Goal: Transaction & Acquisition: Purchase product/service

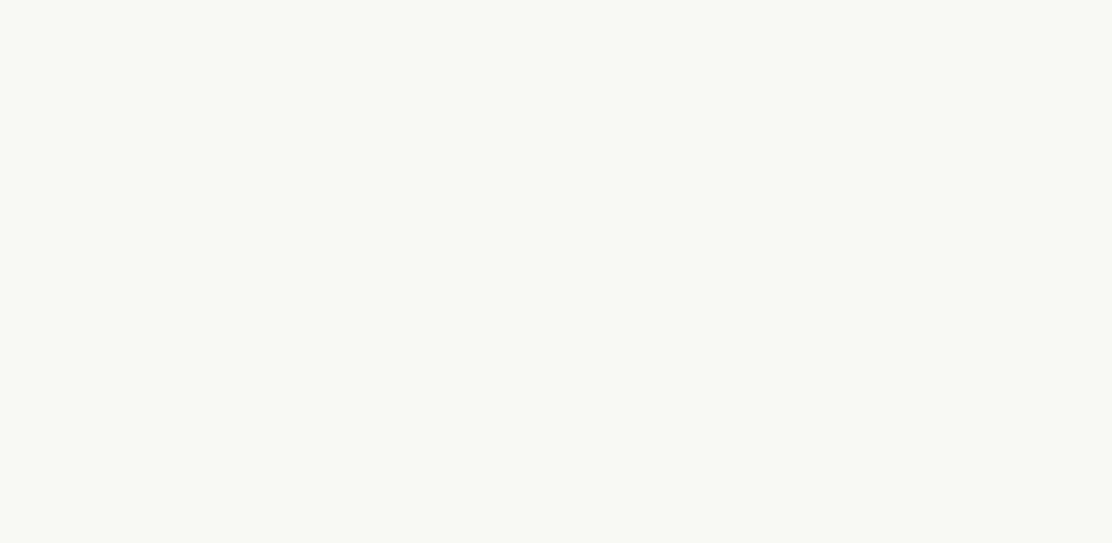
select select "FR"
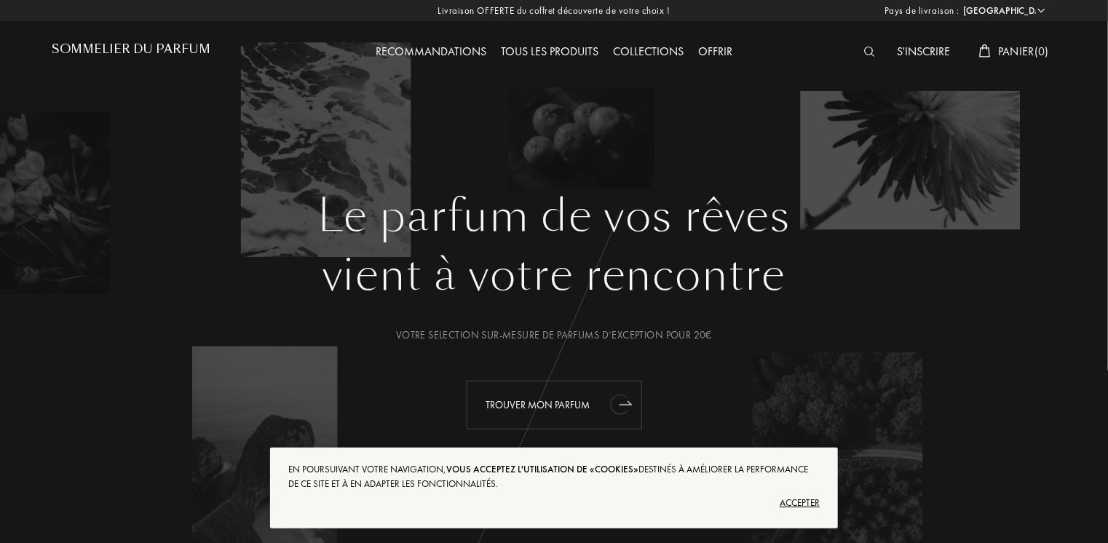
drag, startPoint x: 641, startPoint y: 397, endPoint x: 615, endPoint y: 408, distance: 28.7
click at [615, 408] on icon "animation" at bounding box center [619, 405] width 18 height 20
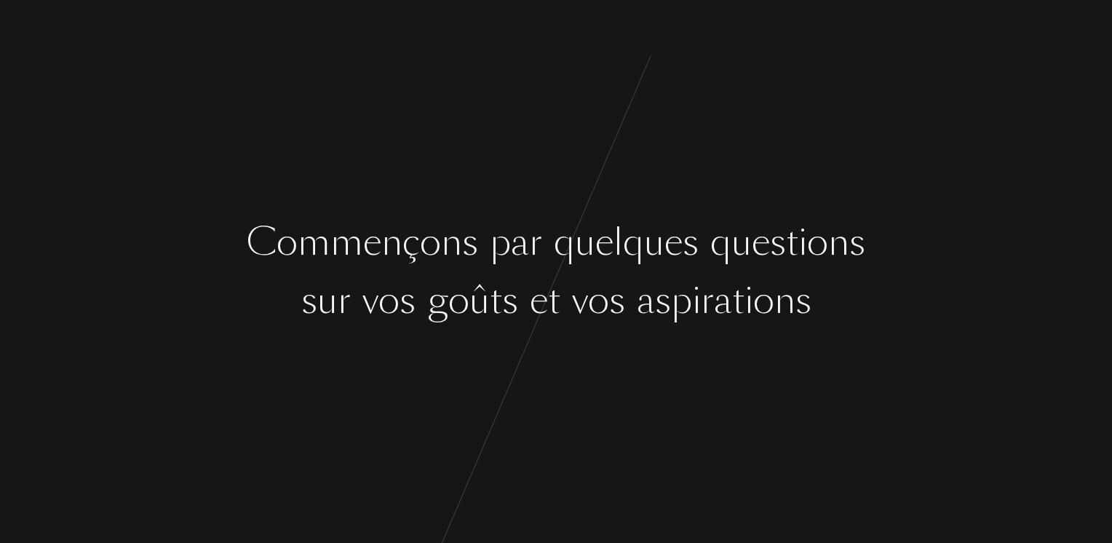
click at [615, 408] on div "C o m m e n ç o n s p a r q u e l q u e s q u e s t i o n s s u r v o s g o û t…" at bounding box center [556, 271] width 1112 height 543
drag, startPoint x: 0, startPoint y: 0, endPoint x: 615, endPoint y: 408, distance: 738.3
click at [615, 408] on div "C o m m e n ç o n s p a r q u e l q u e s q u e s t i o n s s u r v o s g o û t…" at bounding box center [556, 271] width 1112 height 543
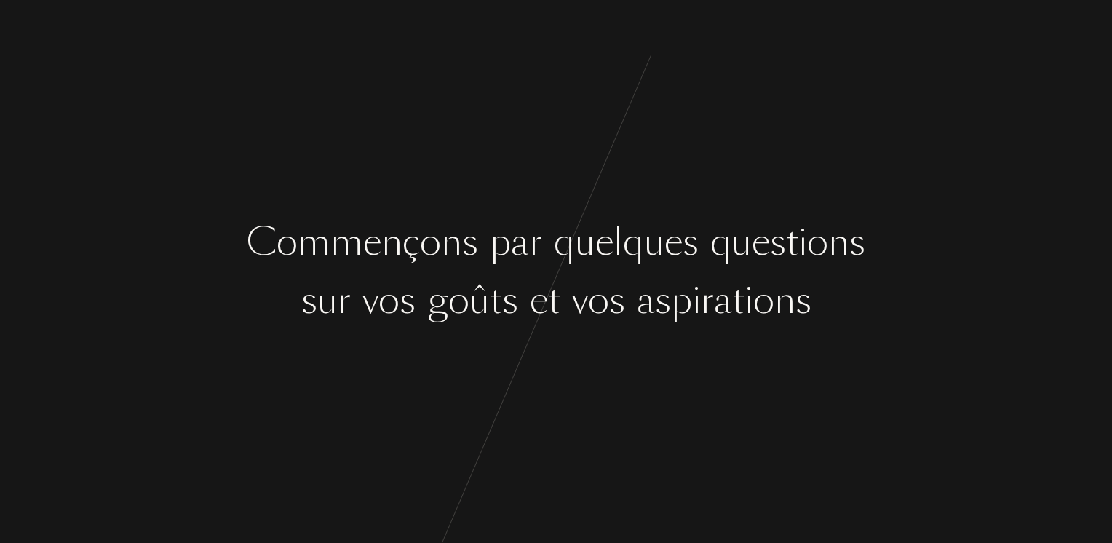
click at [615, 408] on div "C o m m e n ç o n s p a r q u e l q u e s q u e s t i o n s s u r v o s g o û t…" at bounding box center [556, 271] width 1112 height 543
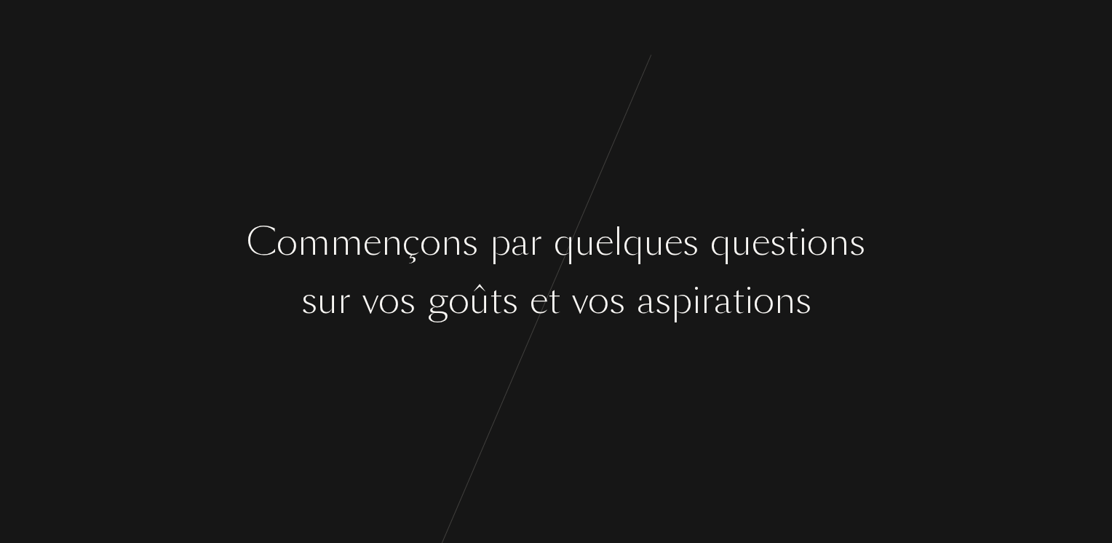
click at [615, 408] on div "C o m m e n ç o n s p a r q u e l q u e s q u e s t i o n s s u r v o s g o û t…" at bounding box center [556, 271] width 1112 height 543
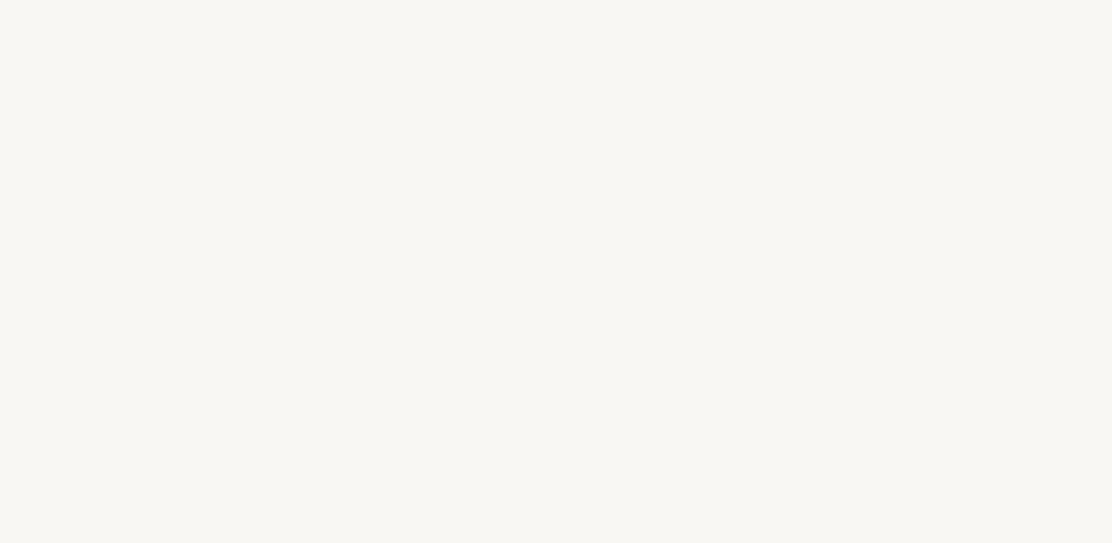
click at [615, 408] on div "C o m m e n ç o n s p a r q u e l q u e s q u e s t i o n s s u r v o s g o û t…" at bounding box center [556, 271] width 1112 height 543
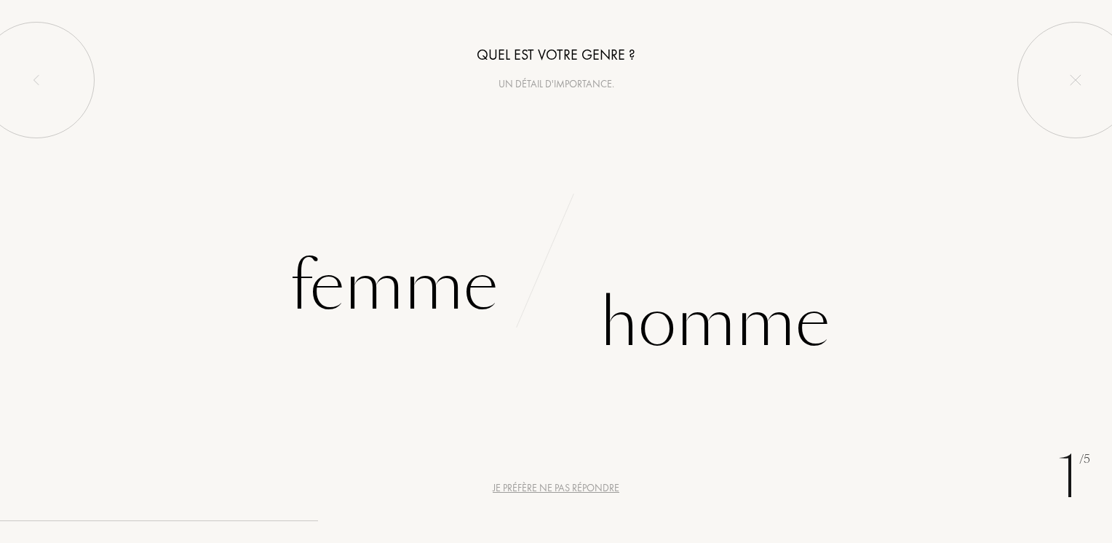
click at [615, 408] on div "C o m m e n ç o n s p a r q u e l q u e s q u e s t i o n s s u r v o s g o û t…" at bounding box center [556, 271] width 1112 height 543
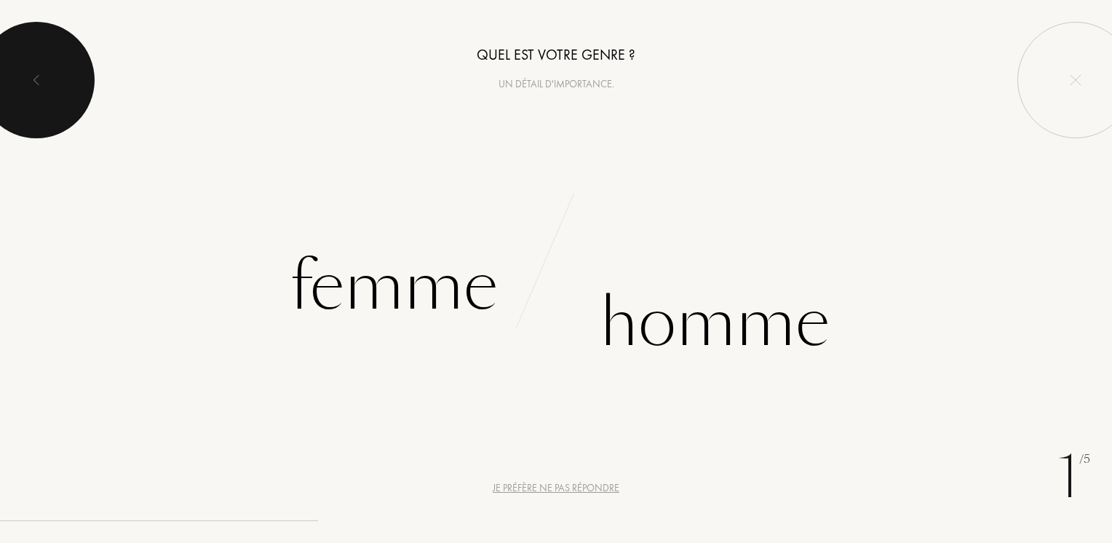
click at [84, 97] on div at bounding box center [36, 80] width 116 height 116
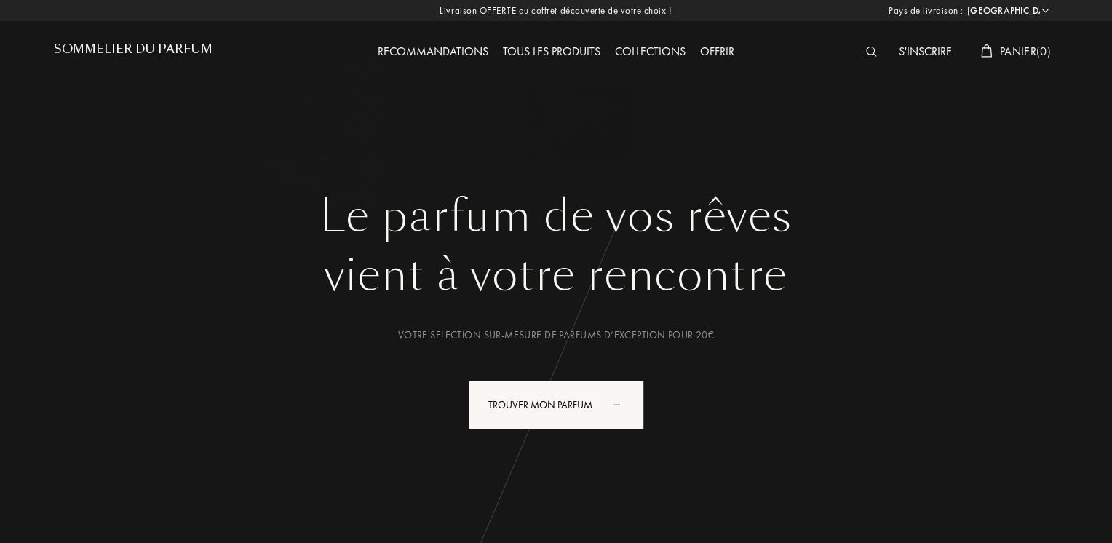
select select "FR"
click at [84, 97] on div "Le parfum de vos rêves vient à votre rencontre Votre selection sur-mesure de pa…" at bounding box center [556, 273] width 1048 height 546
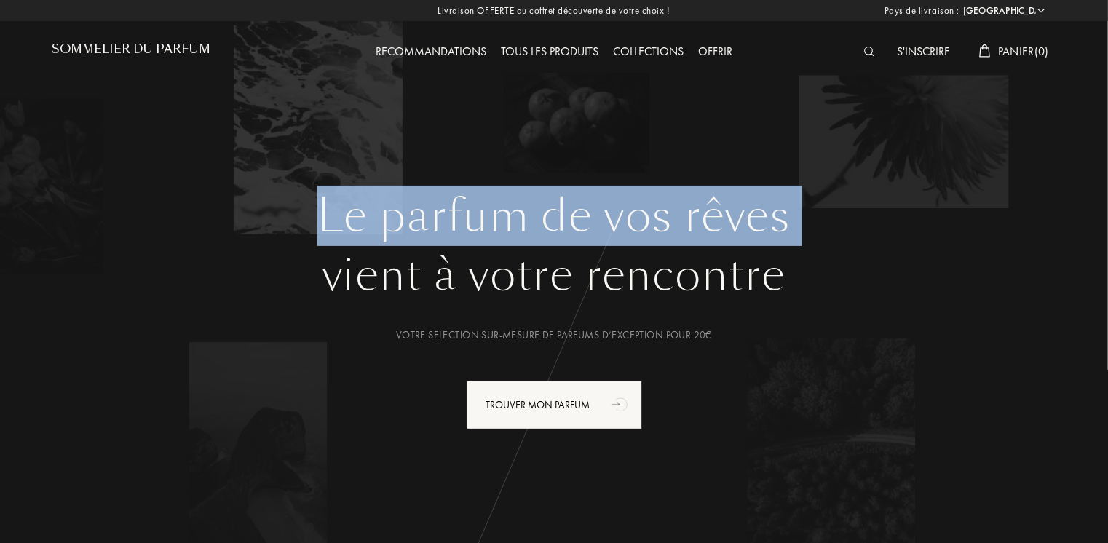
drag, startPoint x: 0, startPoint y: 0, endPoint x: 124, endPoint y: 202, distance: 237.2
click at [124, 202] on h1 "Le parfum de vos rêves" at bounding box center [554, 216] width 983 height 52
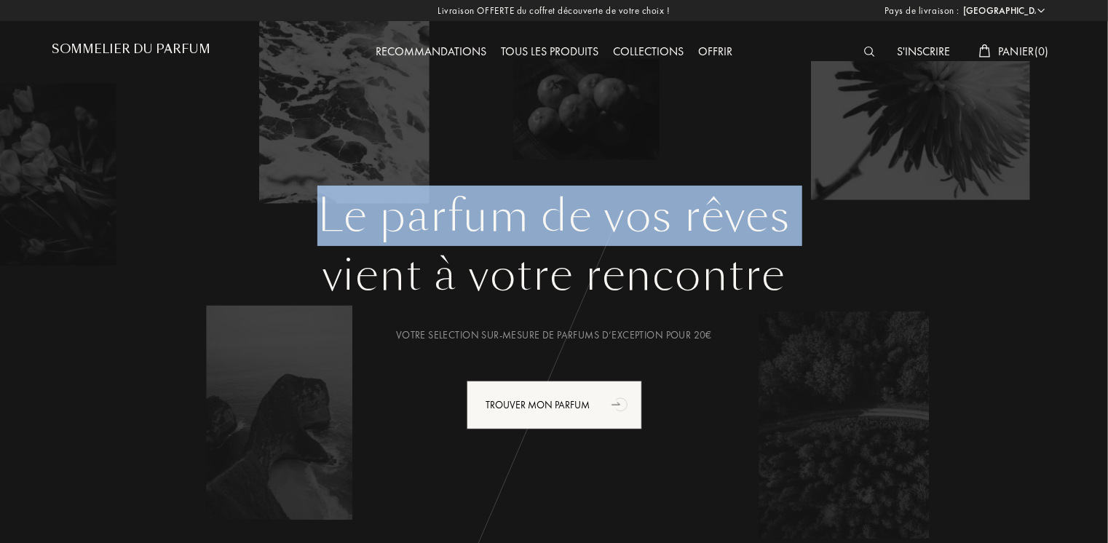
click at [864, 55] on img at bounding box center [869, 52] width 11 height 10
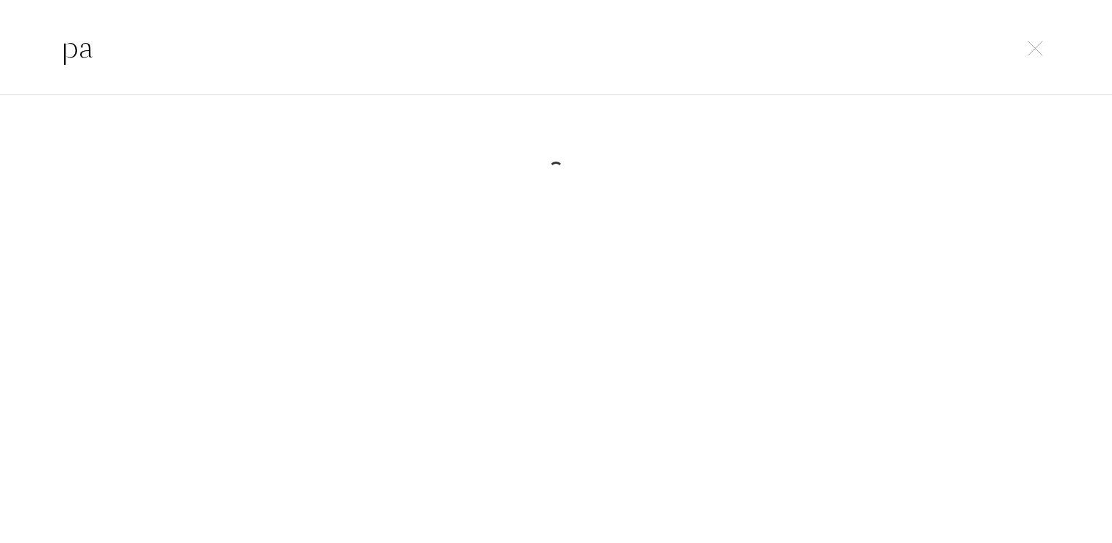
type input "p"
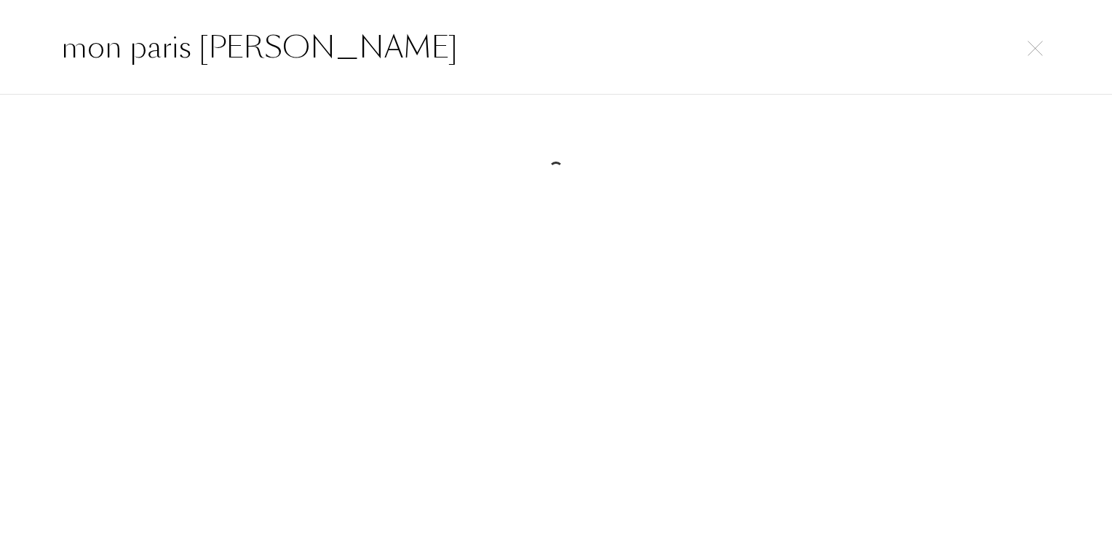
type input "mon paris yves saint laurent"
